Goal: Task Accomplishment & Management: Complete application form

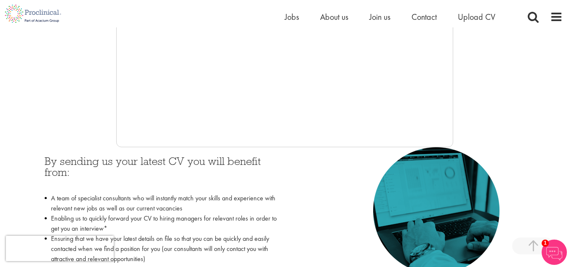
scroll to position [276, 0]
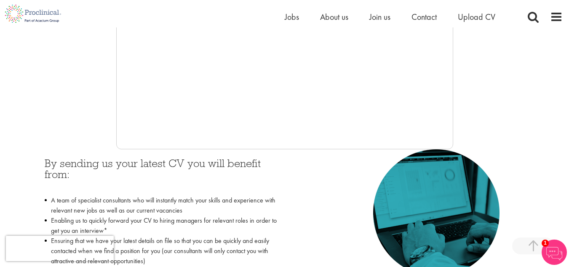
click at [455, 80] on div at bounding box center [284, 22] width 556 height 253
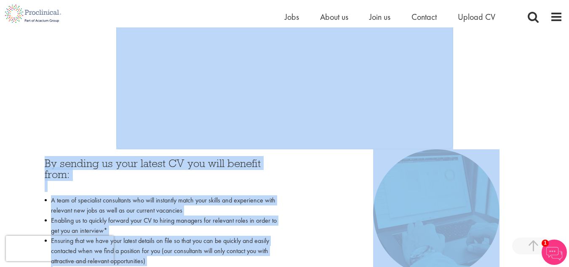
drag, startPoint x: 575, startPoint y: 148, endPoint x: 572, endPoint y: 94, distance: 54.4
click at [538, 136] on div at bounding box center [284, 22] width 556 height 253
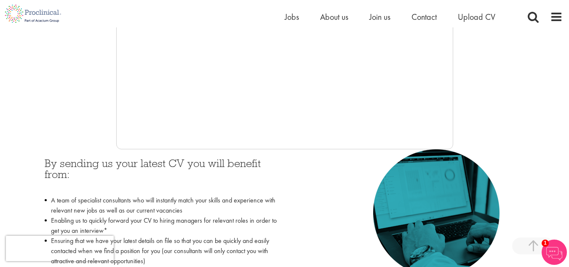
drag, startPoint x: 572, startPoint y: 101, endPoint x: 572, endPoint y: 135, distance: 34.5
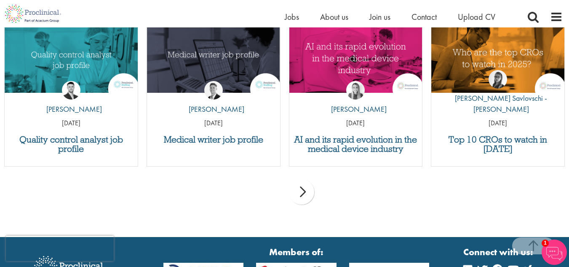
scroll to position [843, 0]
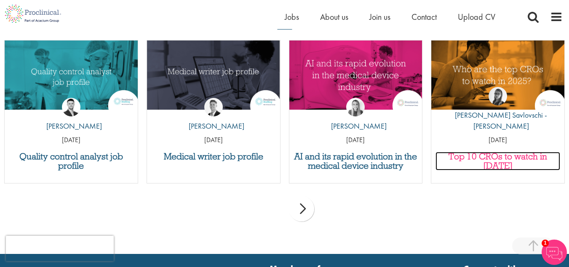
click at [531, 153] on h3 "Top 10 CROs to watch in 2025" at bounding box center [497, 161] width 125 height 19
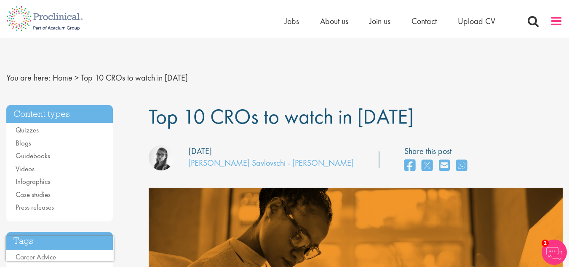
click at [554, 25] on span at bounding box center [556, 21] width 13 height 13
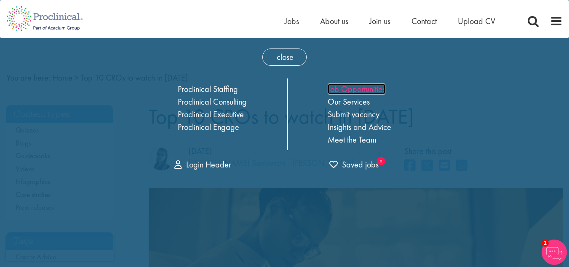
click at [354, 90] on link "Job Opportunities" at bounding box center [357, 88] width 58 height 11
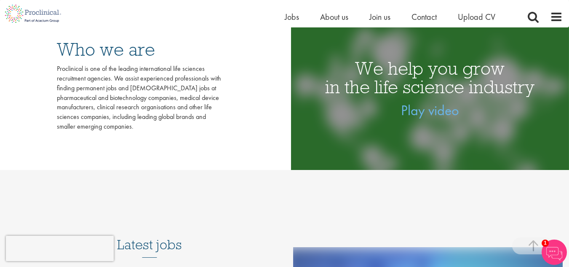
scroll to position [261, 0]
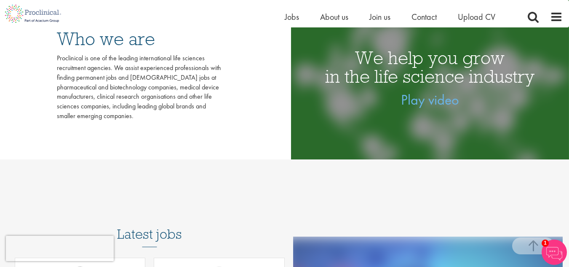
drag, startPoint x: 573, startPoint y: 86, endPoint x: 306, endPoint y: 174, distance: 281.6
drag, startPoint x: 572, startPoint y: 85, endPoint x: 248, endPoint y: 181, distance: 337.4
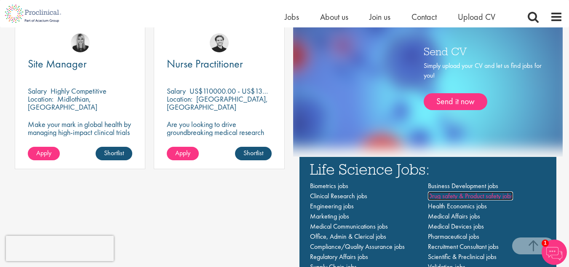
click at [490, 198] on span "Drug safety & Product safety jobs" at bounding box center [470, 195] width 85 height 9
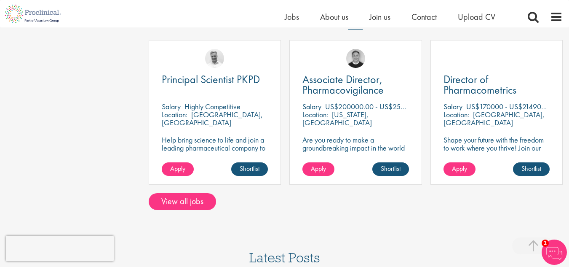
scroll to position [443, 0]
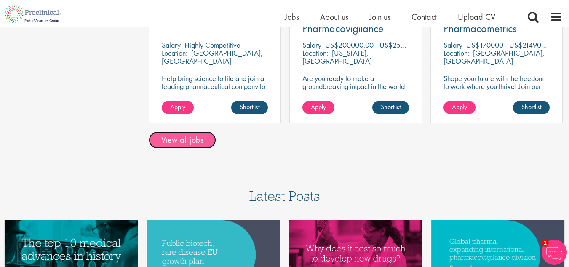
click at [201, 142] on link "View all jobs" at bounding box center [182, 139] width 67 height 17
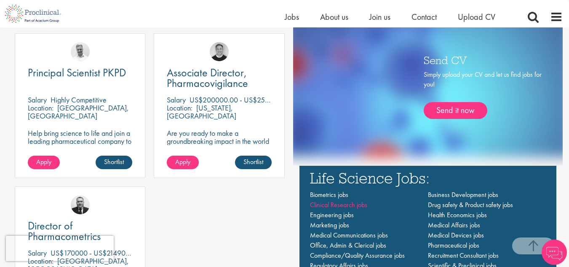
scroll to position [494, 0]
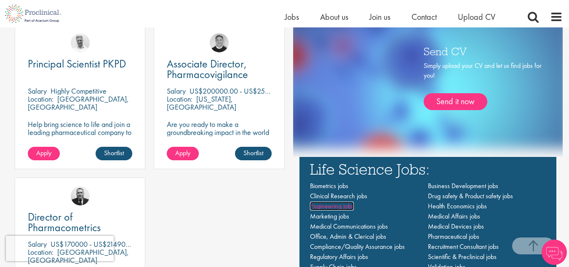
click at [346, 206] on span "Engineering jobs" at bounding box center [332, 205] width 44 height 9
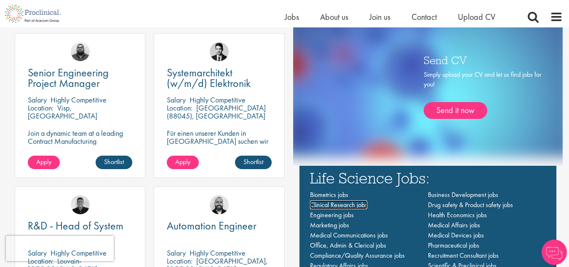
click at [343, 206] on span "Clinical Research jobs" at bounding box center [338, 204] width 57 height 9
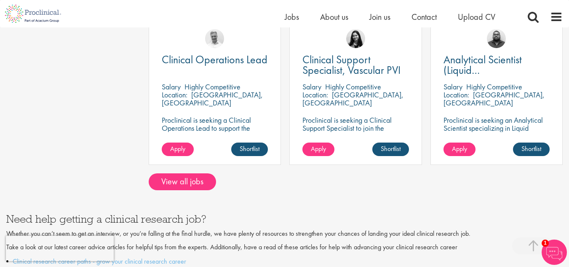
scroll to position [769, 0]
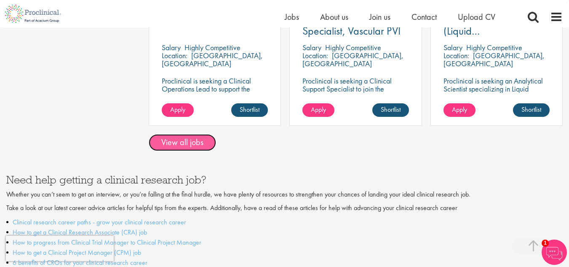
click at [195, 134] on link "View all jobs" at bounding box center [182, 142] width 67 height 17
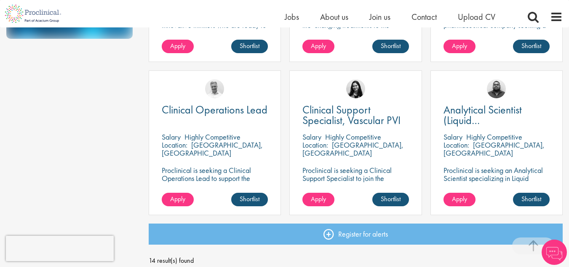
scroll to position [600, 0]
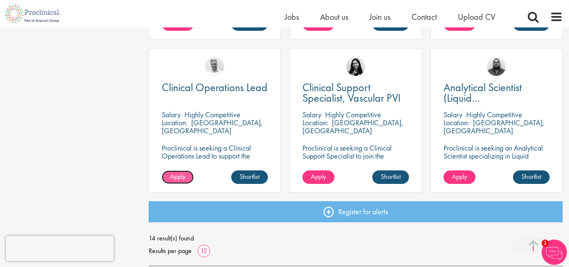
click at [168, 181] on link "Apply" at bounding box center [178, 176] width 32 height 13
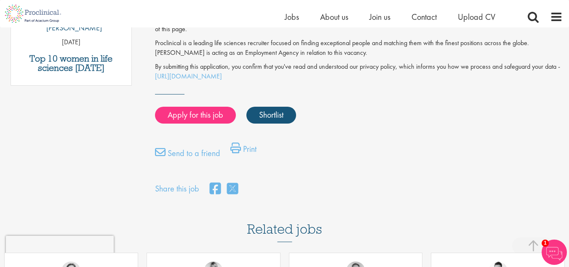
scroll to position [539, 0]
